Goal: Task Accomplishment & Management: Manage account settings

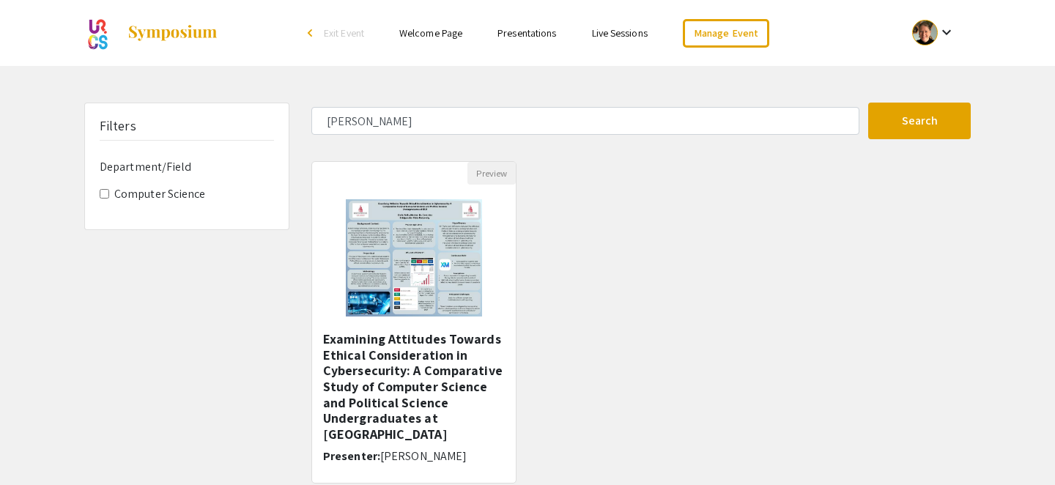
click at [521, 34] on link "Presentations" at bounding box center [526, 32] width 59 height 13
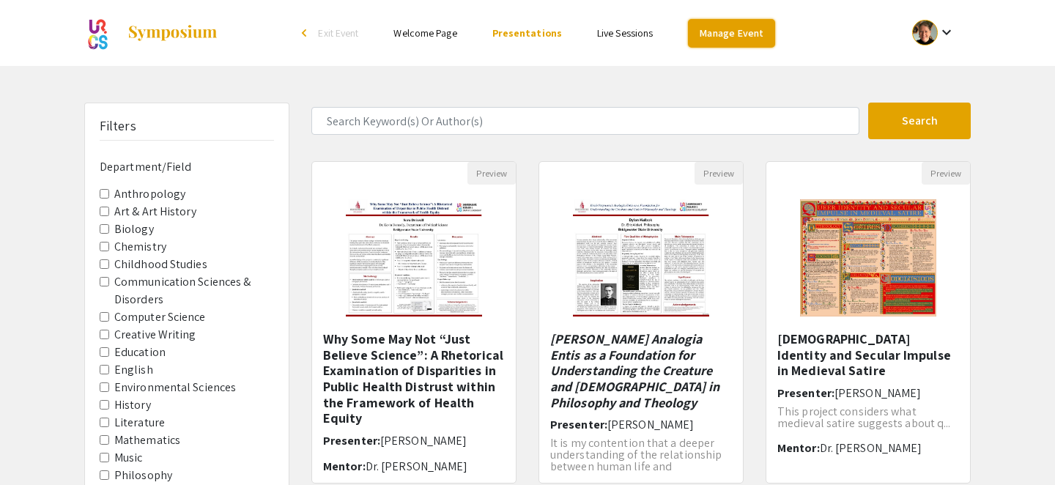
click at [702, 29] on link "Manage Event" at bounding box center [731, 33] width 86 height 29
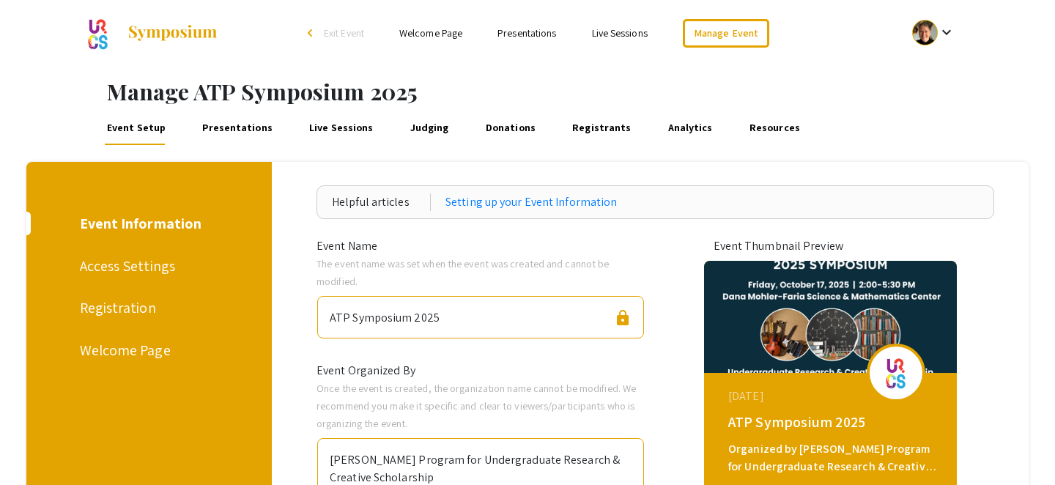
click at [526, 34] on link "Presentations" at bounding box center [526, 32] width 59 height 13
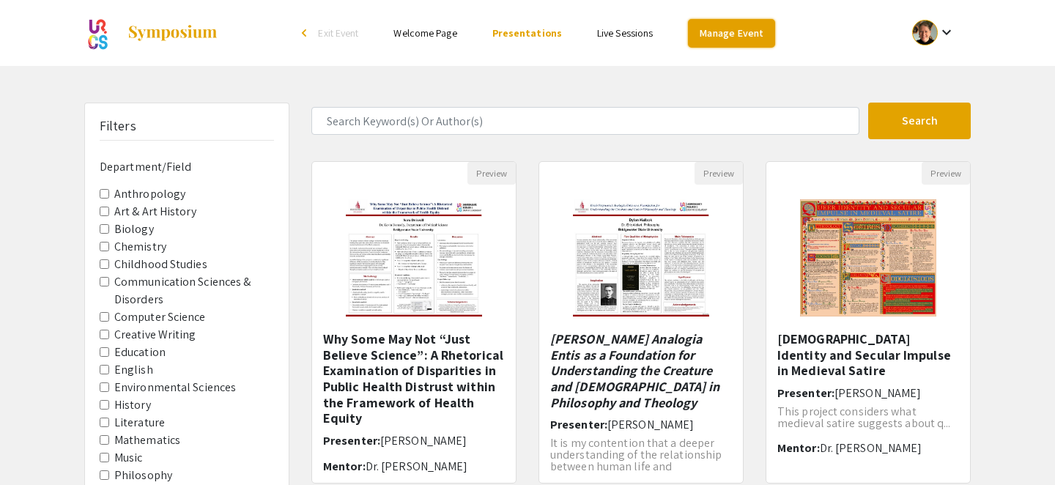
click at [700, 27] on link "Manage Event" at bounding box center [731, 33] width 86 height 29
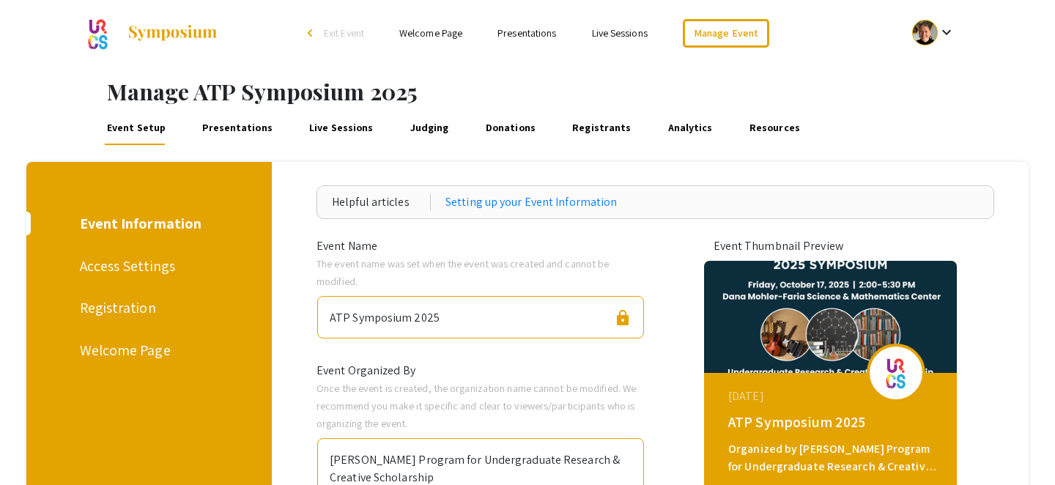
click at [248, 121] on link "Presentations" at bounding box center [237, 127] width 75 height 35
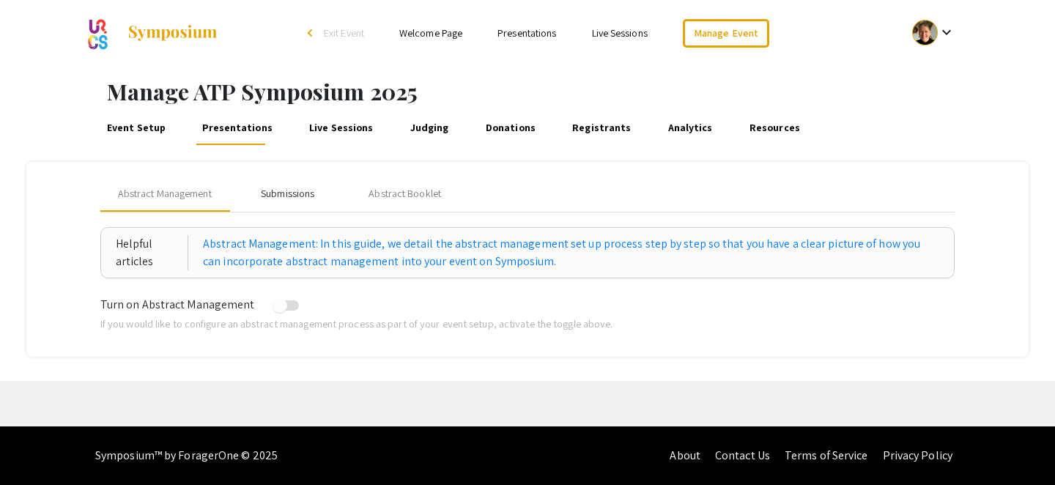
click at [302, 200] on div "Submissions" at bounding box center [287, 193] width 53 height 15
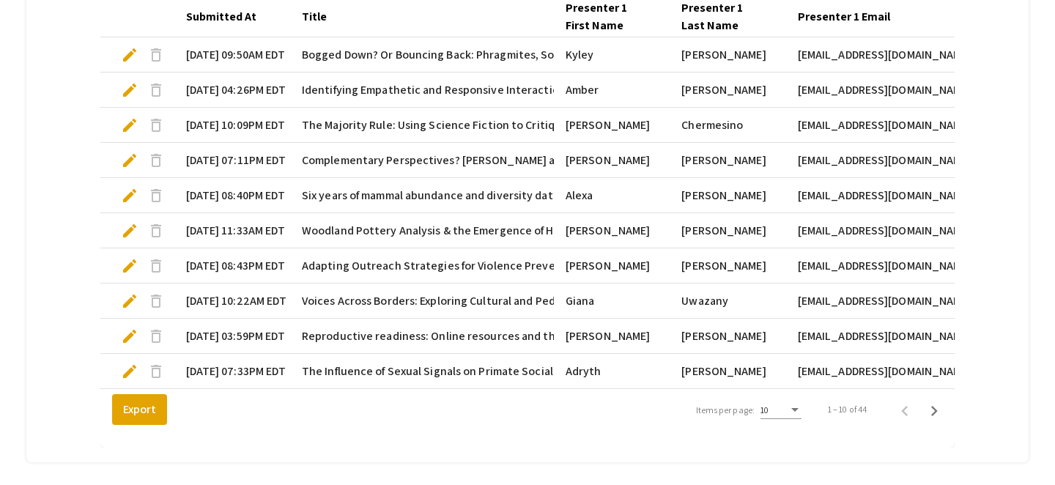
scroll to position [530, 0]
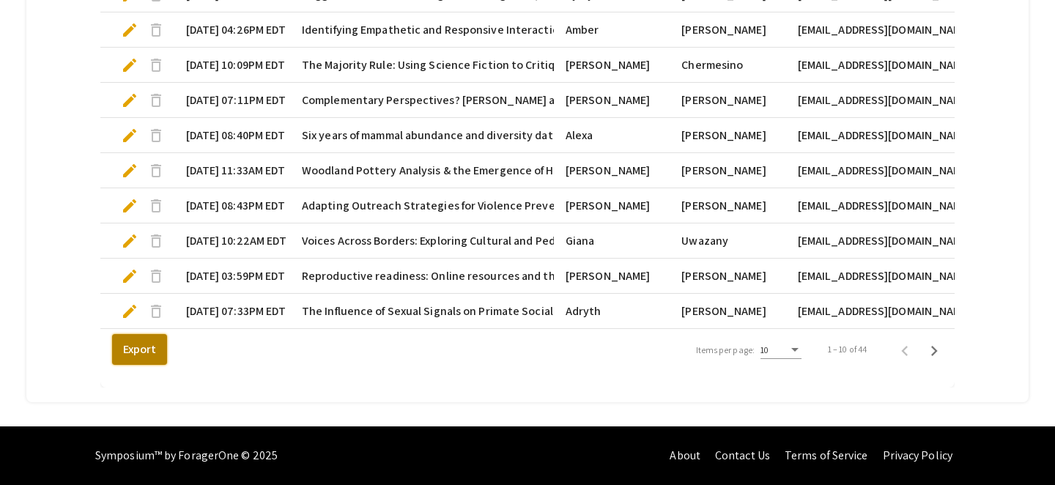
click at [143, 358] on button "Export" at bounding box center [139, 349] width 55 height 31
